Goal: Information Seeking & Learning: Learn about a topic

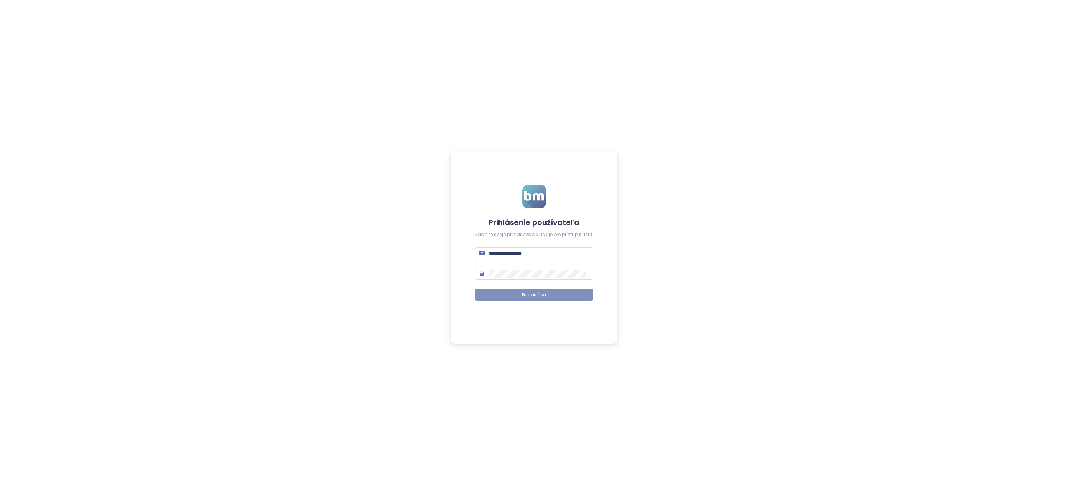
type input "**********"
click at [554, 296] on button "Prihlásiť sa" at bounding box center [534, 295] width 118 height 12
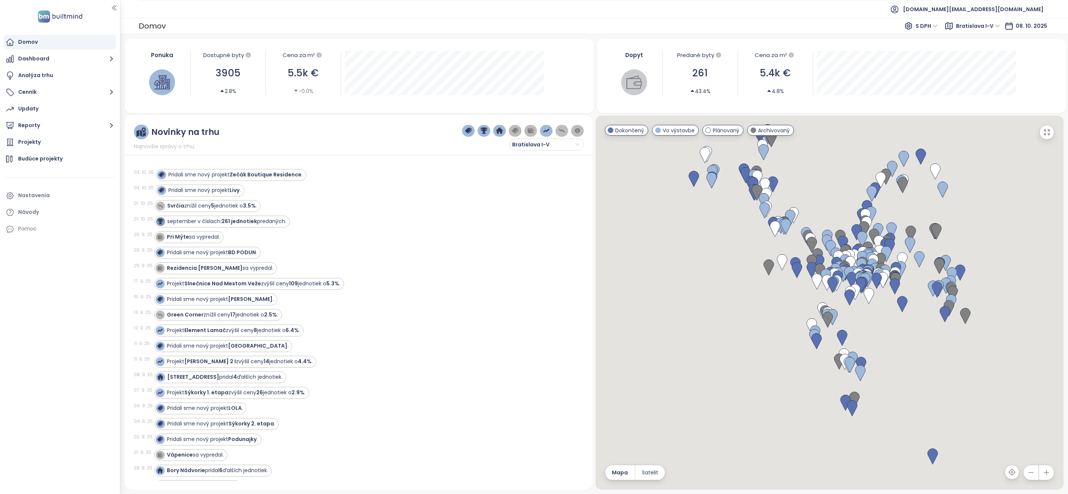
click at [213, 176] on div "Pridali sme nový projekt Zečák Boutique Residence ." at bounding box center [235, 175] width 134 height 8
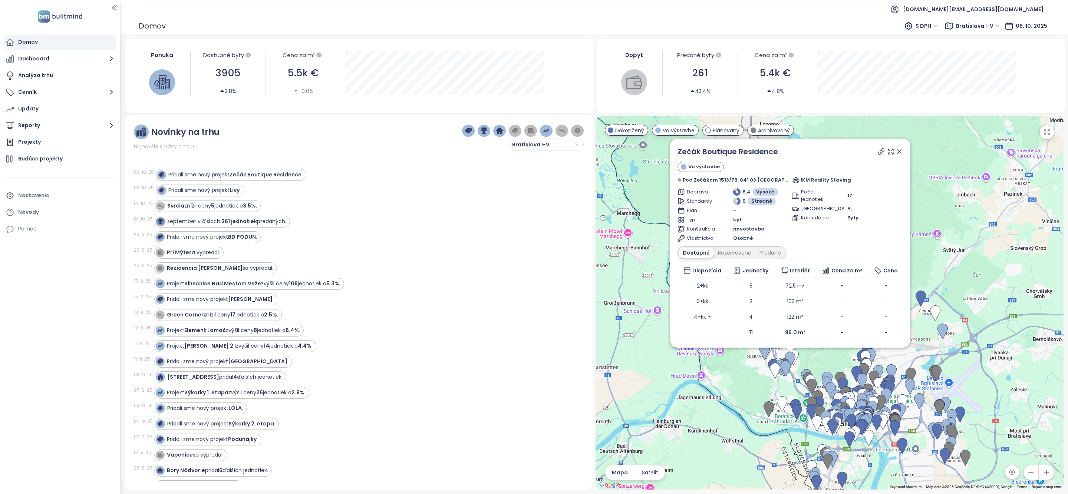
drag, startPoint x: 230, startPoint y: 192, endPoint x: 885, endPoint y: 172, distance: 655.7
click at [230, 192] on strong "Livy" at bounding box center [235, 190] width 10 height 7
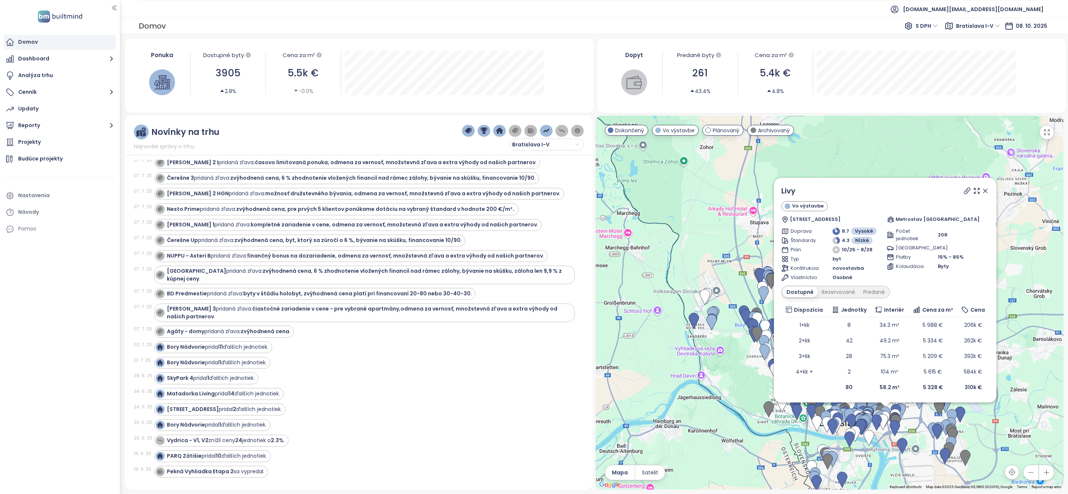
scroll to position [1108, 0]
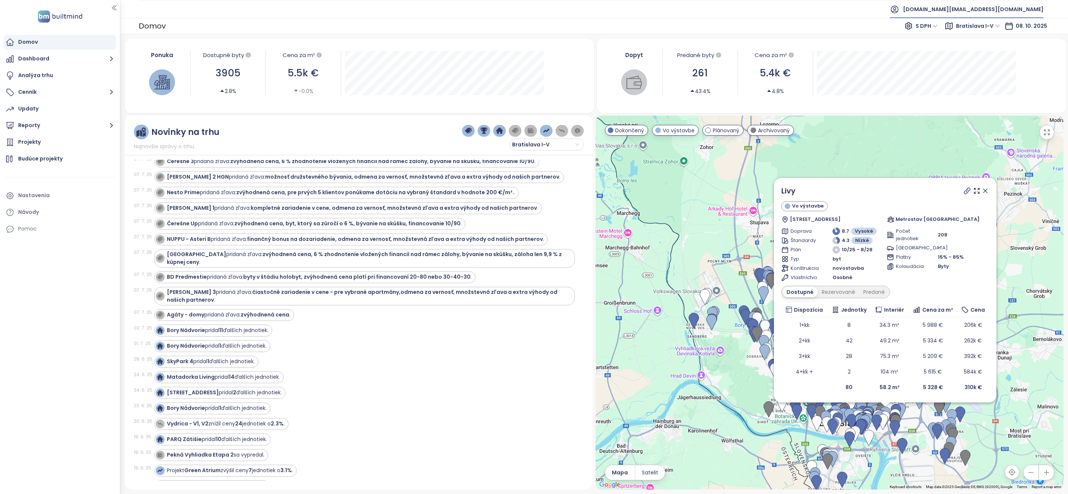
click at [1018, 12] on span "builtmind.sk@builtmind.com" at bounding box center [973, 9] width 141 height 18
click at [998, 30] on li "Odhlásiť sa" at bounding box center [998, 30] width 87 height 15
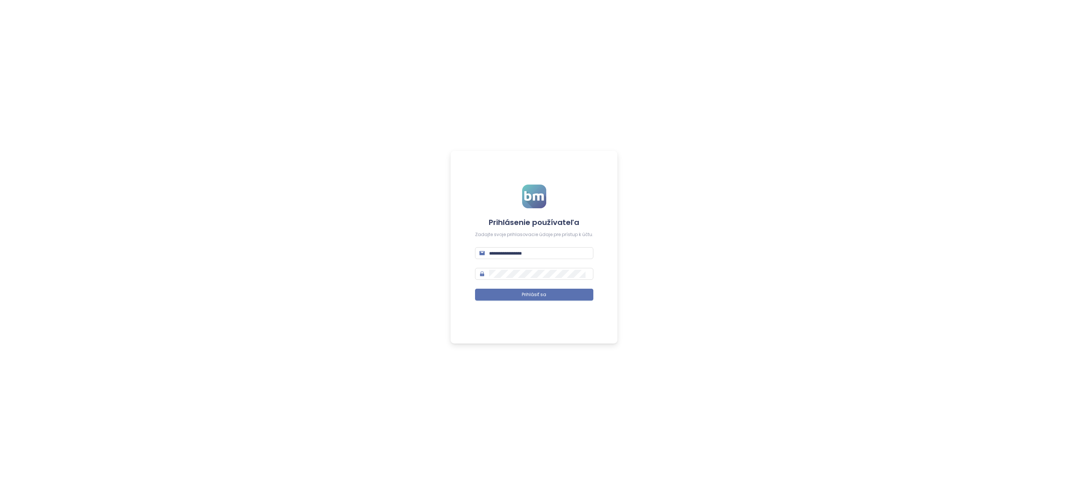
type input "**********"
click at [546, 253] on input "**********" at bounding box center [539, 253] width 100 height 8
click at [543, 257] on span "**********" at bounding box center [534, 253] width 118 height 12
click at [545, 252] on input "**********" at bounding box center [539, 253] width 100 height 8
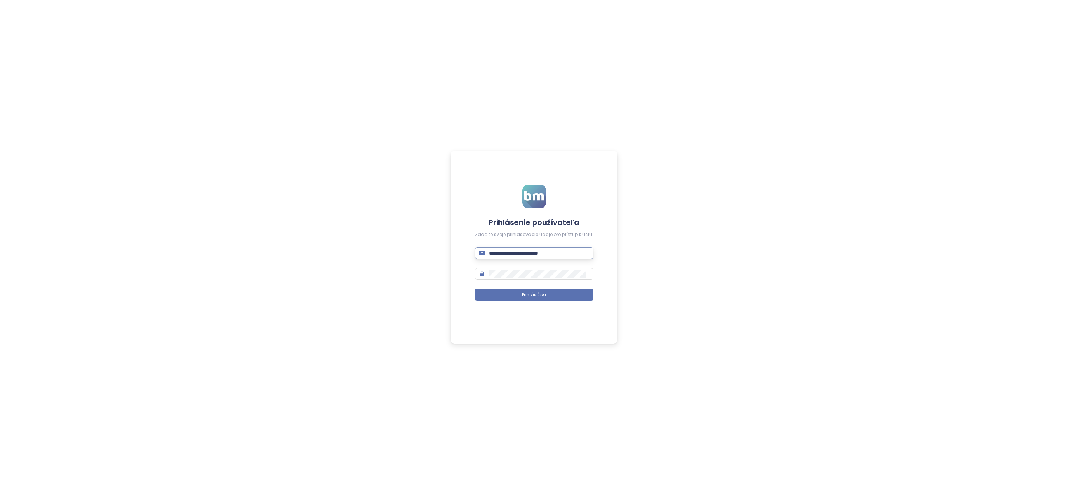
click at [545, 252] on input "**********" at bounding box center [539, 253] width 100 height 8
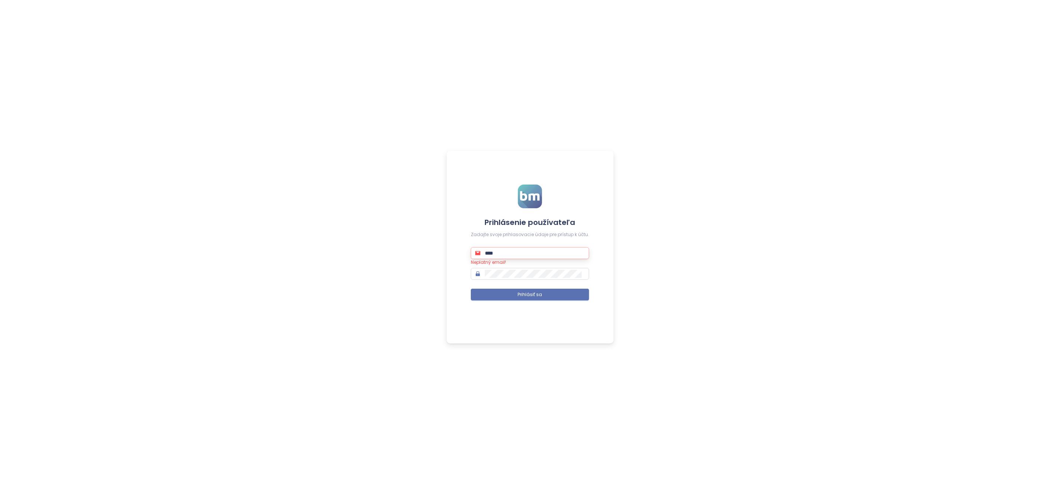
type input "**********"
click at [548, 305] on form "**********" at bounding box center [530, 247] width 118 height 125
click at [548, 297] on button "Prihlásiť sa" at bounding box center [530, 295] width 118 height 12
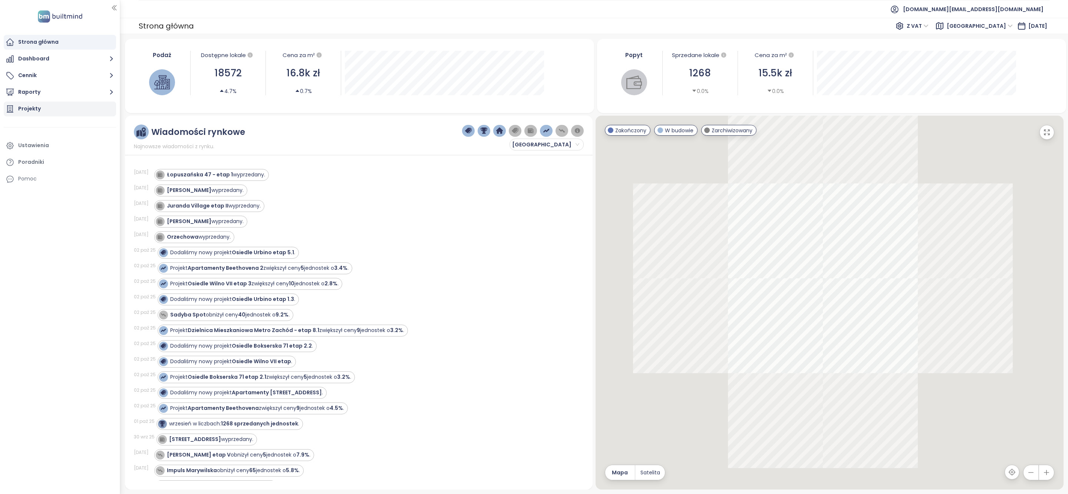
click at [56, 111] on div "Projekty" at bounding box center [60, 109] width 112 height 15
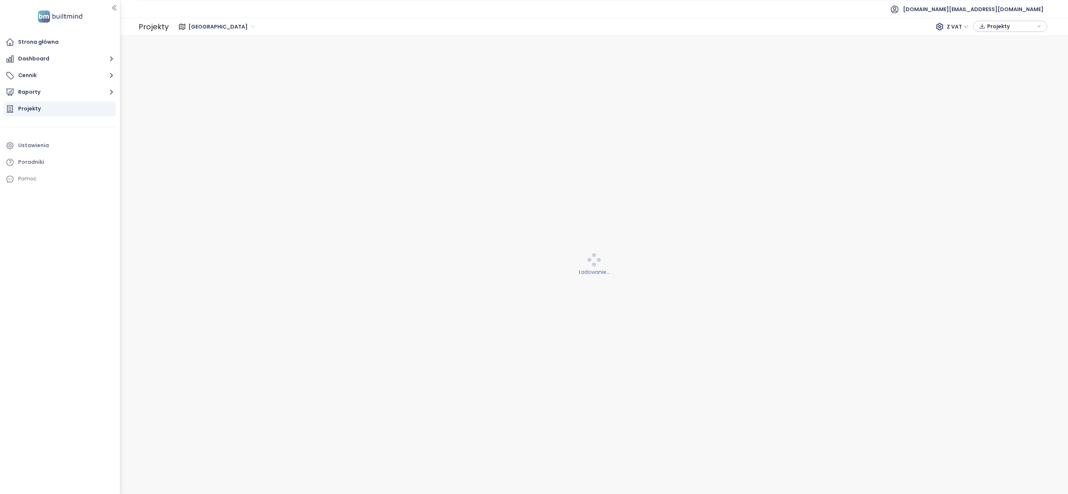
click at [205, 28] on span "[GEOGRAPHIC_DATA]" at bounding box center [221, 26] width 66 height 11
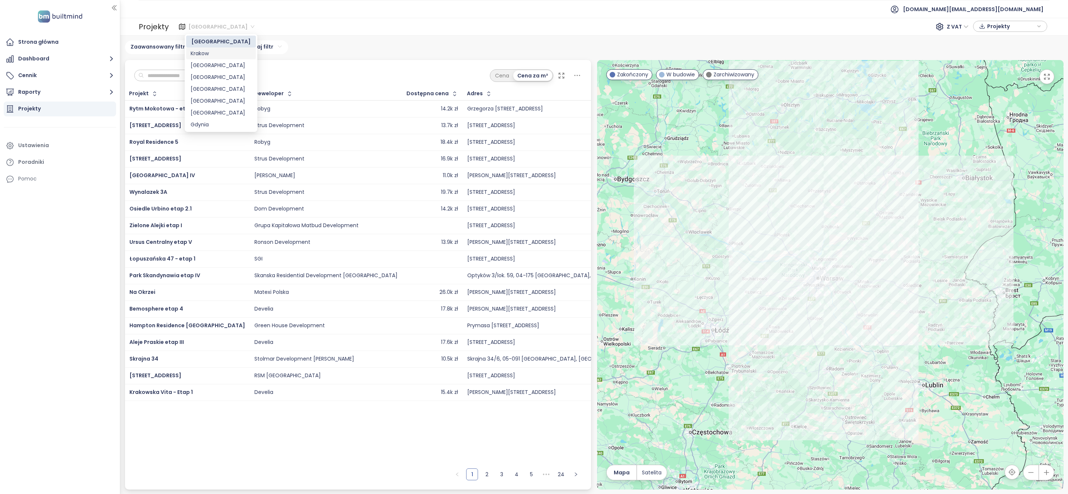
click at [218, 55] on div "Krakow" at bounding box center [221, 53] width 61 height 8
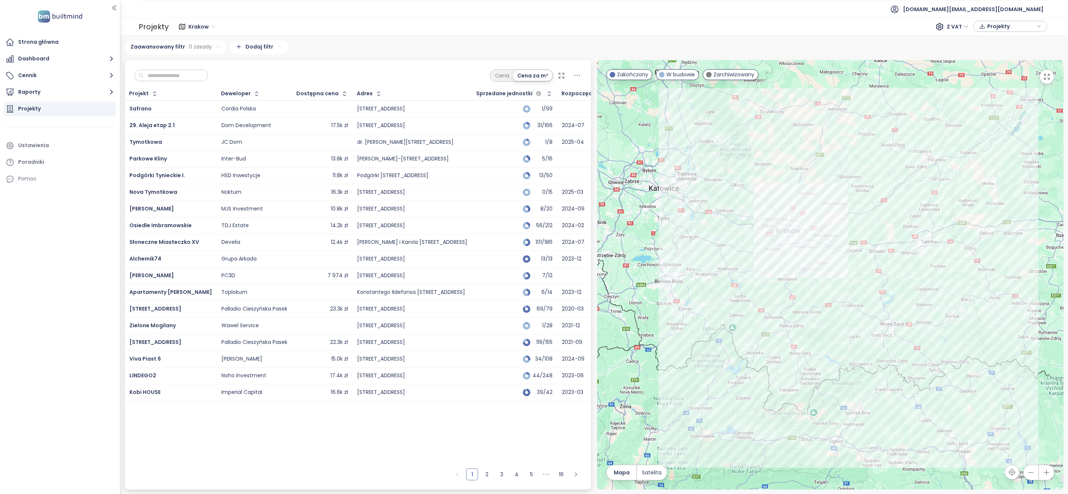
click at [193, 74] on input "text" at bounding box center [174, 75] width 60 height 11
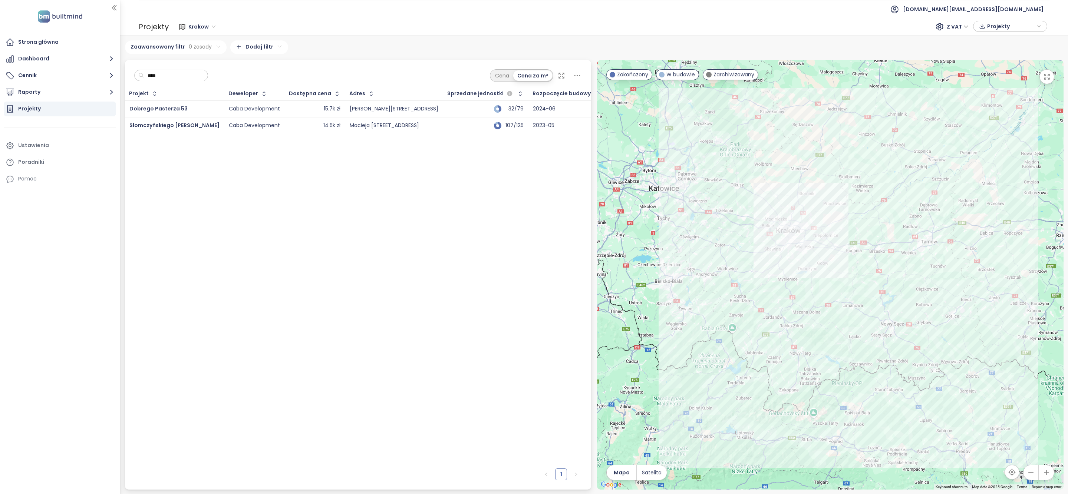
type input "****"
click at [171, 105] on div "Dobrego Pasterza 53" at bounding box center [174, 109] width 90 height 9
click at [164, 109] on span "Dobrego Pasterza 53" at bounding box center [158, 108] width 58 height 7
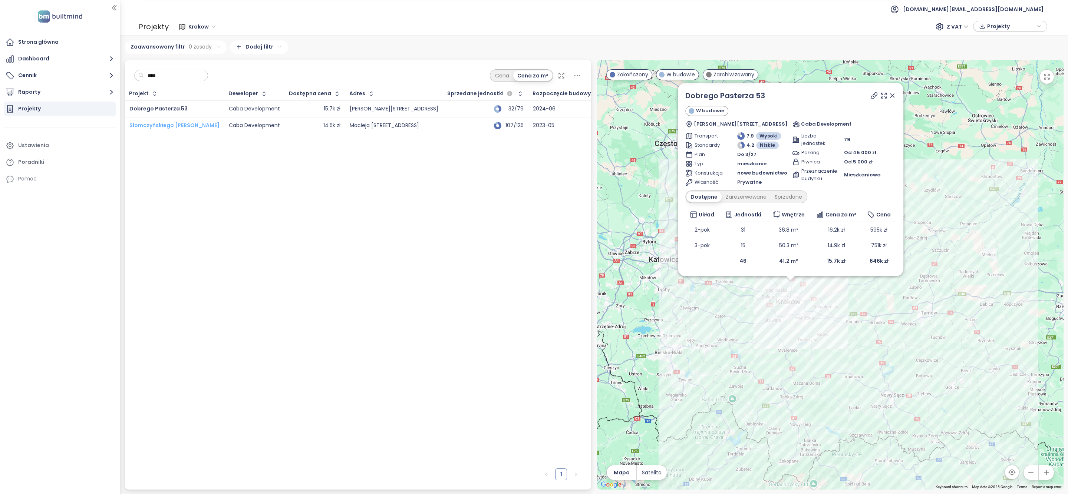
click at [164, 126] on span "Słomczyńskiego [PERSON_NAME]" at bounding box center [174, 125] width 90 height 7
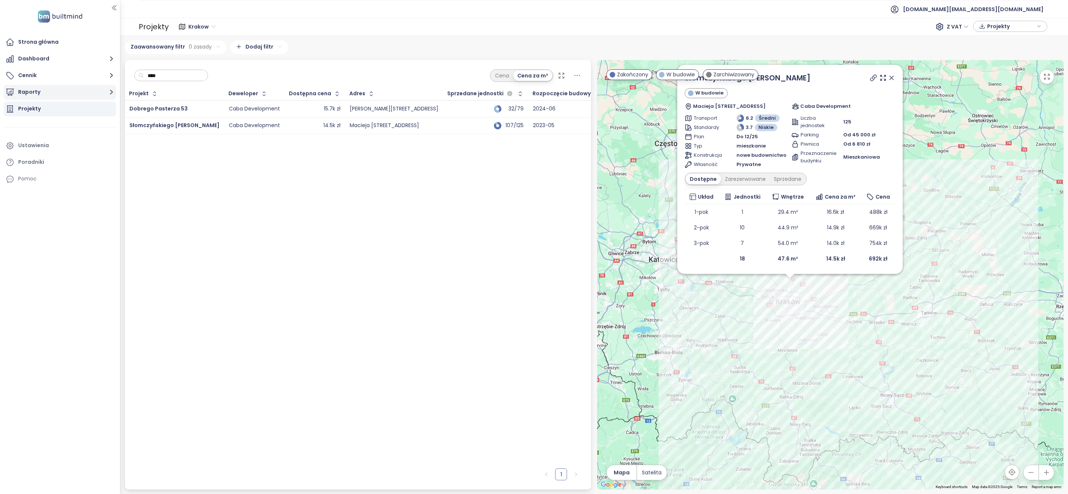
click at [85, 86] on button "Raporty" at bounding box center [60, 92] width 112 height 15
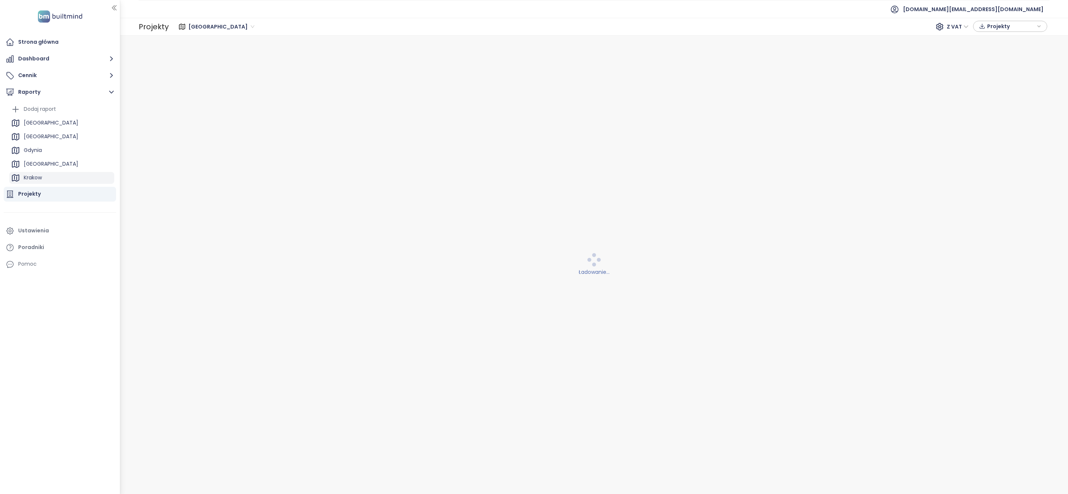
click at [53, 177] on div "Krakow" at bounding box center [61, 178] width 105 height 12
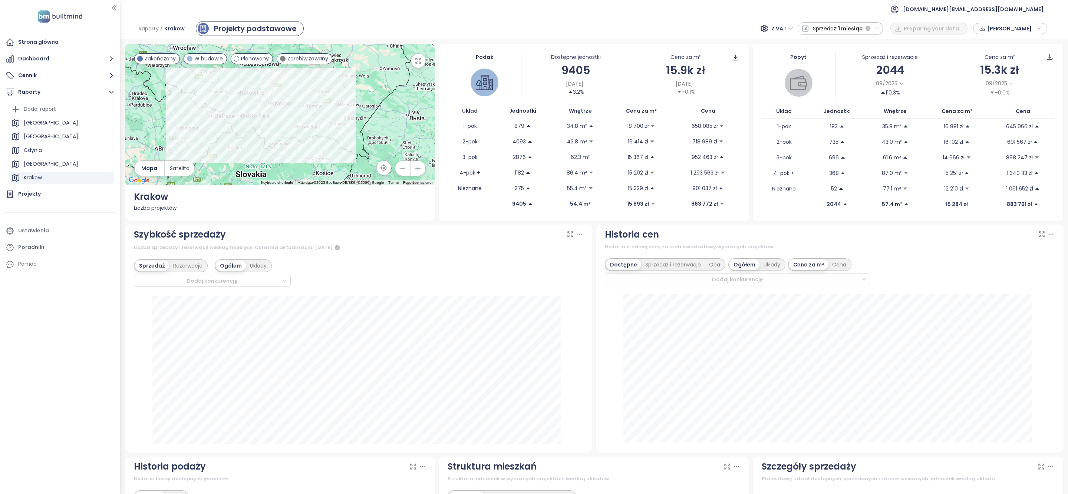
click at [501, 16] on ul "[DOMAIN_NAME][EMAIL_ADDRESS][DOMAIN_NAME]" at bounding box center [594, 9] width 911 height 18
click at [75, 45] on div "Strona główna" at bounding box center [60, 42] width 112 height 15
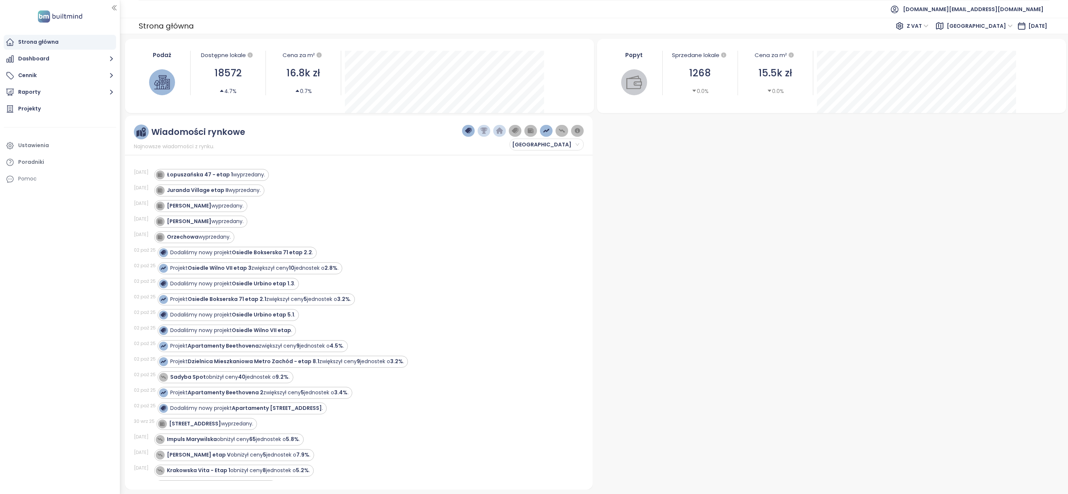
click at [979, 26] on span "[GEOGRAPHIC_DATA]" at bounding box center [980, 25] width 66 height 11
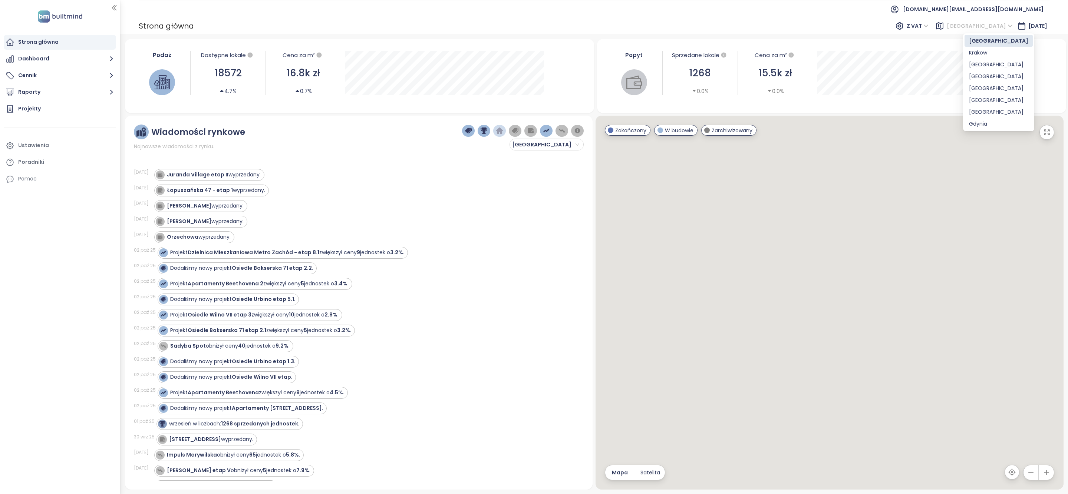
click at [984, 50] on div "Krakow" at bounding box center [998, 53] width 59 height 8
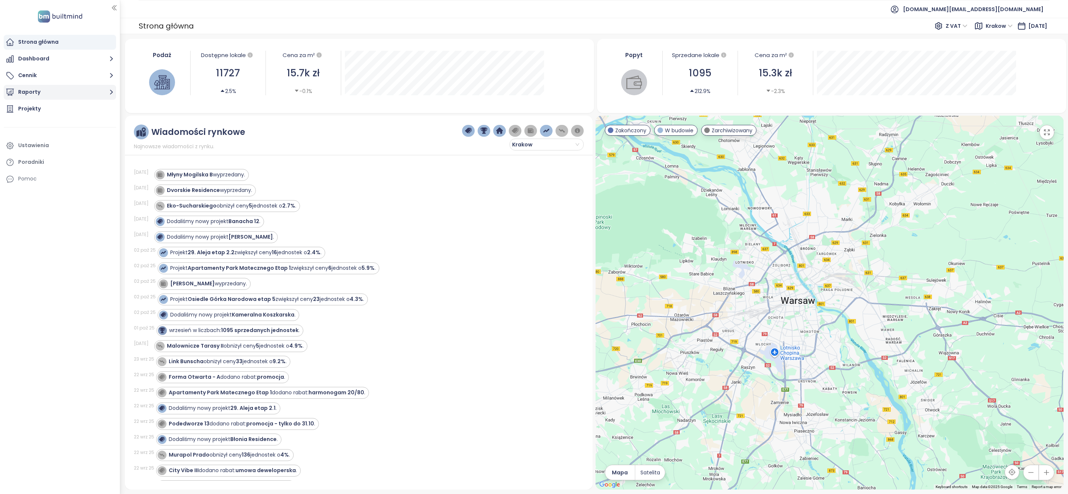
click at [45, 92] on button "Raporty" at bounding box center [60, 92] width 112 height 15
click at [48, 162] on div "Krakow" at bounding box center [61, 164] width 105 height 12
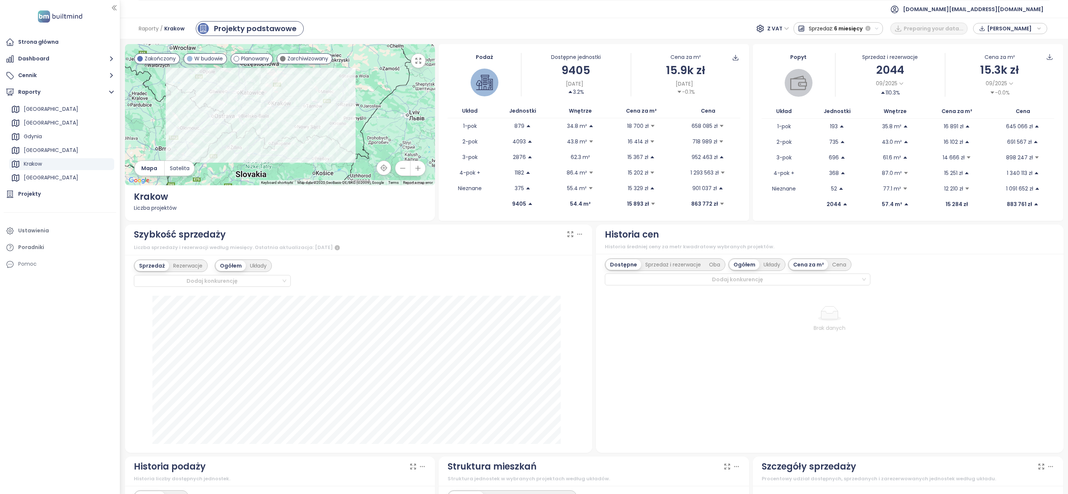
click at [861, 27] on span "6 miesięcy" at bounding box center [848, 28] width 29 height 13
click at [830, 96] on div "Cały okres" at bounding box center [838, 95] width 89 height 13
click at [734, 32] on div "Raporty / Krakow Projekty podstawowe Z VAT Sprzedaż: Cały okres Preparing your …" at bounding box center [594, 29] width 948 height 22
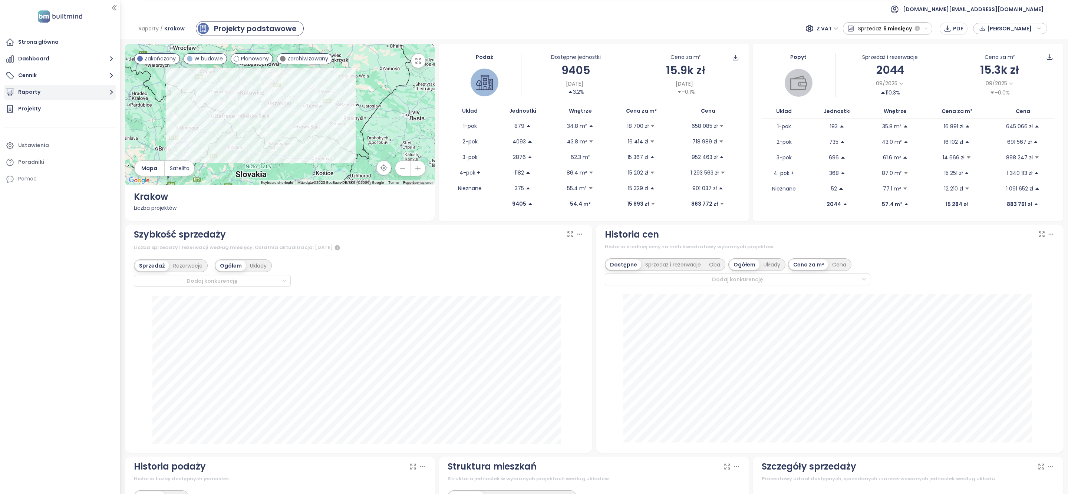
click at [13, 96] on icon "button" at bounding box center [10, 92] width 9 height 9
click at [45, 181] on div "Krakow" at bounding box center [61, 178] width 105 height 12
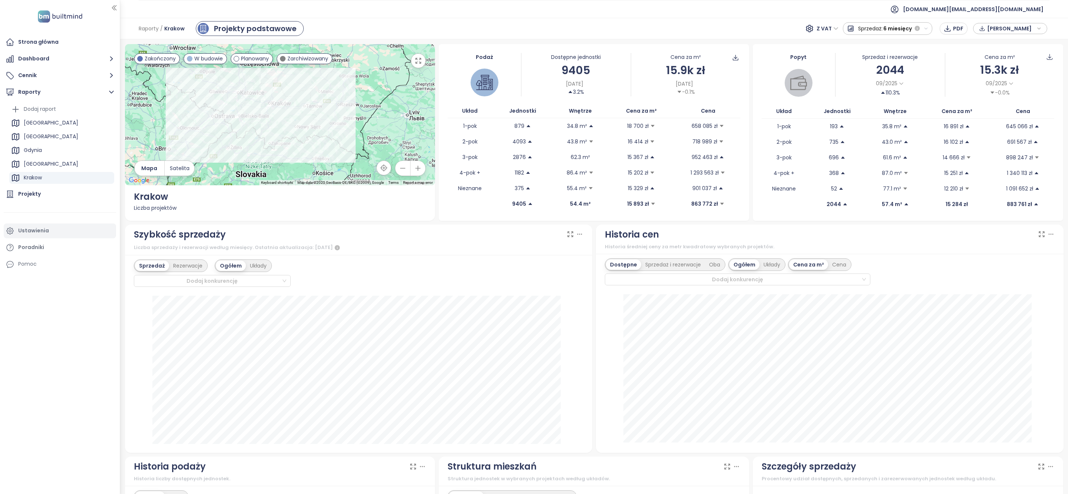
click at [43, 234] on div "Ustawienia" at bounding box center [33, 230] width 31 height 9
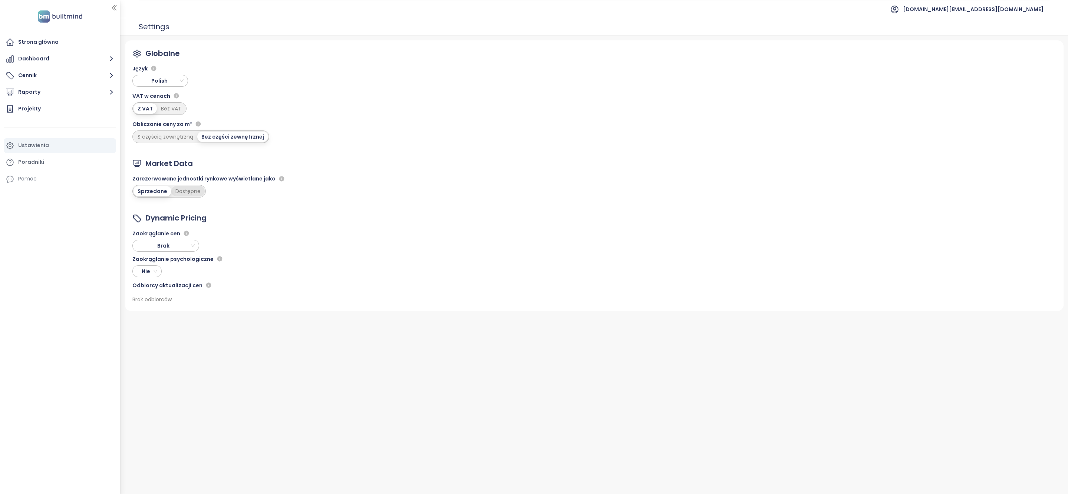
click at [189, 194] on div "Dostępne" at bounding box center [187, 191] width 33 height 10
click at [45, 40] on div "Strona główna" at bounding box center [38, 41] width 40 height 9
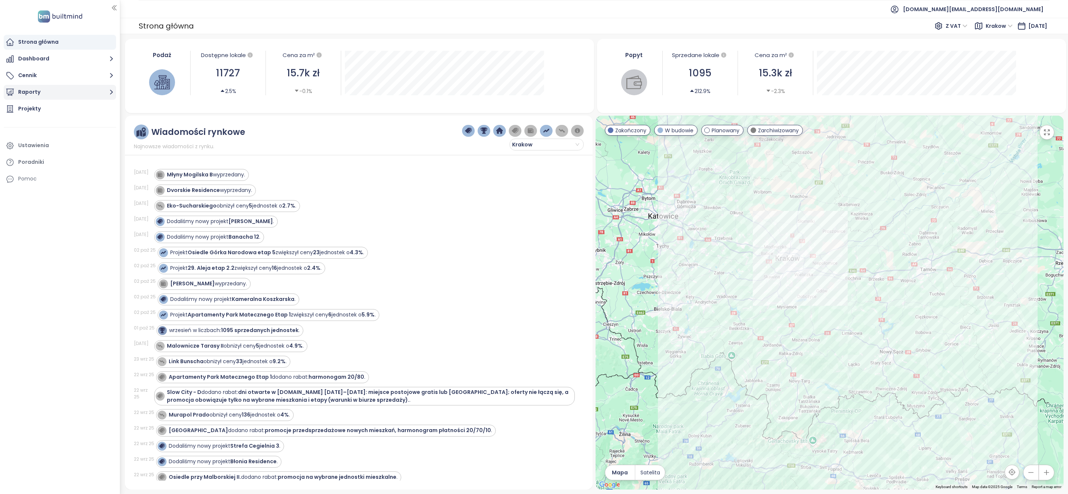
click at [68, 96] on button "Raporty" at bounding box center [60, 92] width 112 height 15
click at [52, 165] on div "[GEOGRAPHIC_DATA]" at bounding box center [61, 164] width 105 height 12
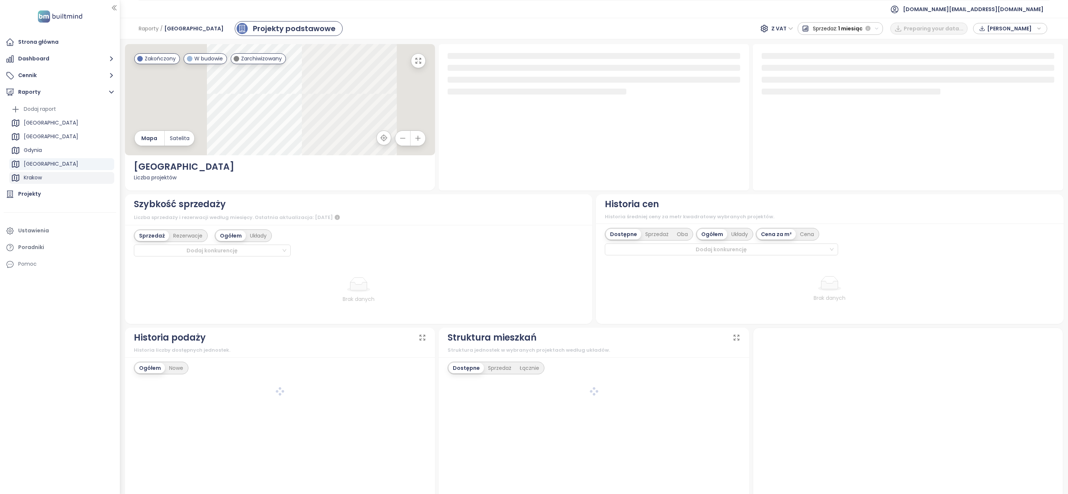
click at [46, 175] on div "Krakow" at bounding box center [61, 178] width 105 height 12
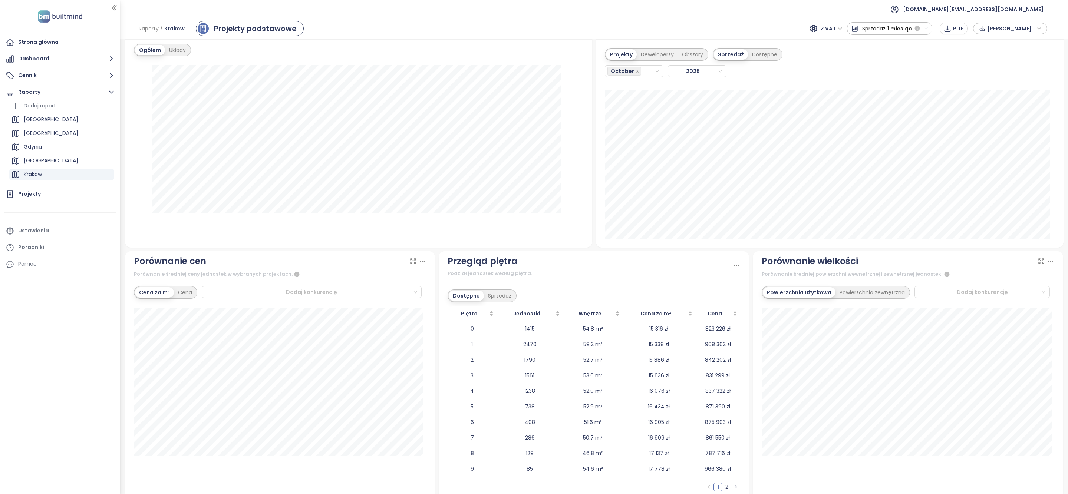
scroll to position [683, 0]
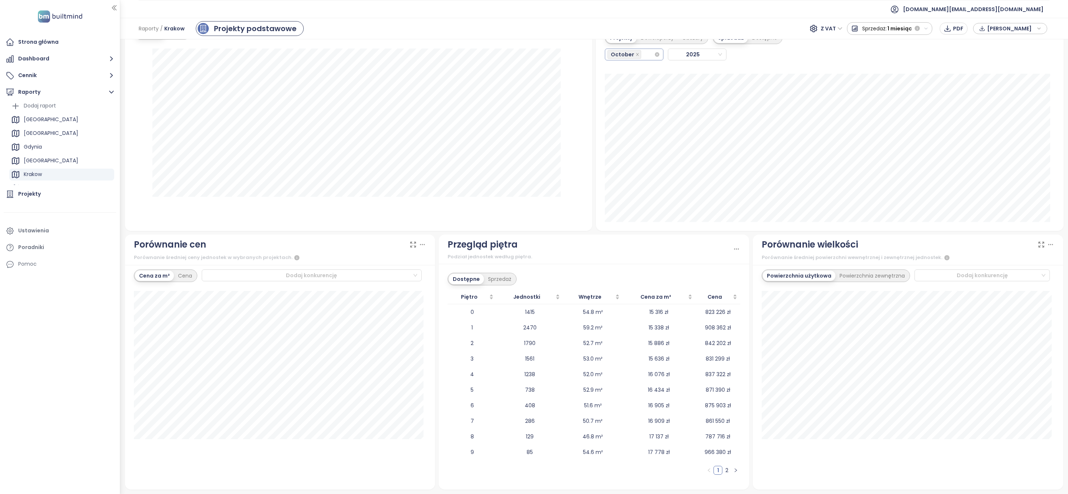
click at [650, 59] on div "October" at bounding box center [634, 55] width 59 height 12
click at [630, 139] on div "September" at bounding box center [630, 140] width 46 height 8
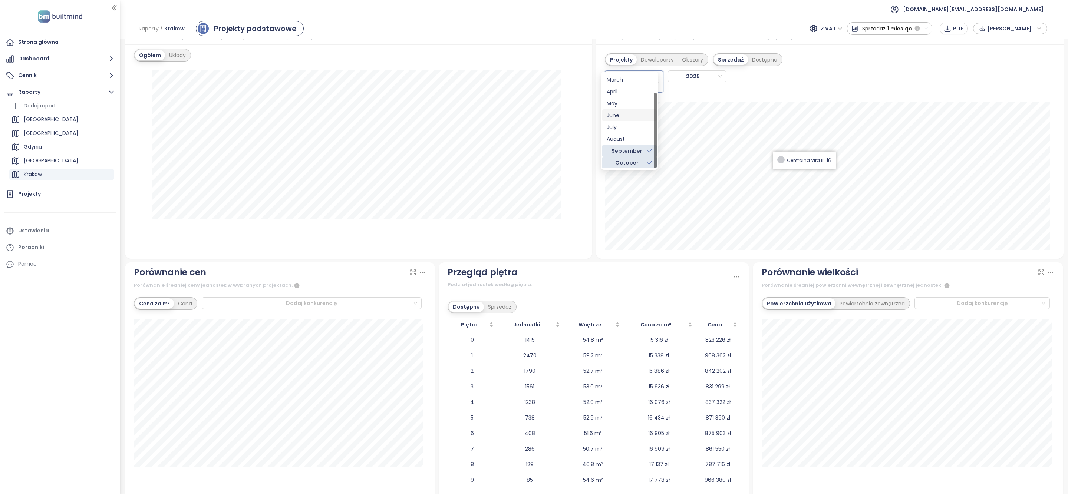
scroll to position [683, 0]
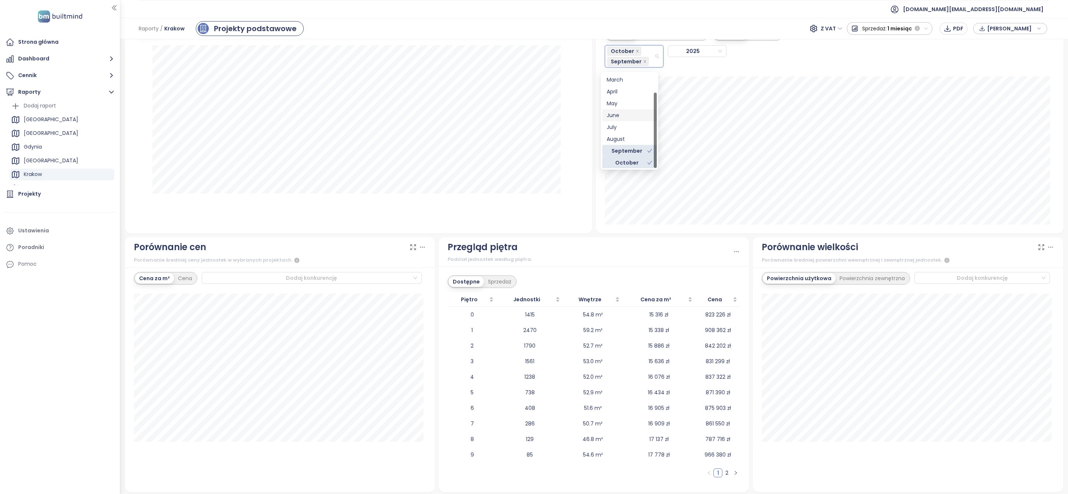
click at [764, 74] on div "Projekty Deweloperzy Obszary Sprzedaż Dostępne October [DATE] Kapelanka - Pycho…" at bounding box center [830, 126] width 468 height 214
